Goal: Task Accomplishment & Management: Manage account settings

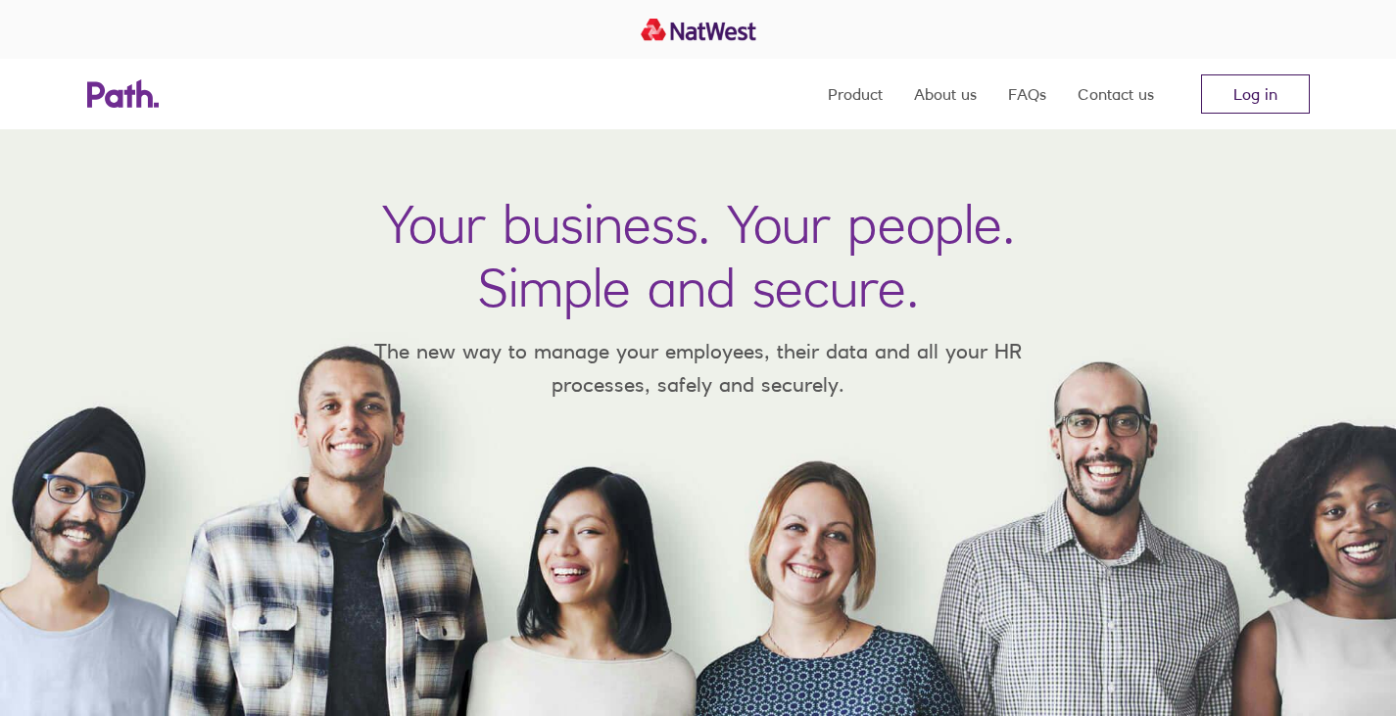
click at [1241, 103] on link "Log in" at bounding box center [1255, 93] width 109 height 39
